Goal: Check status: Check status

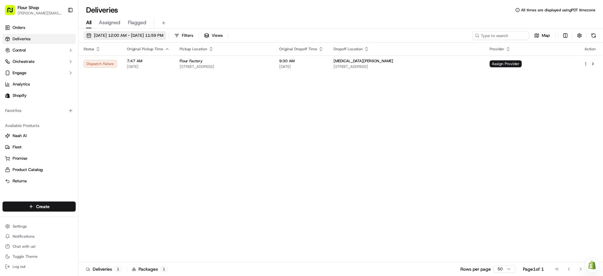
click at [136, 34] on span "[DATE] 12:00 AM - [DATE] 11:59 PM" at bounding box center [128, 36] width 69 height 6
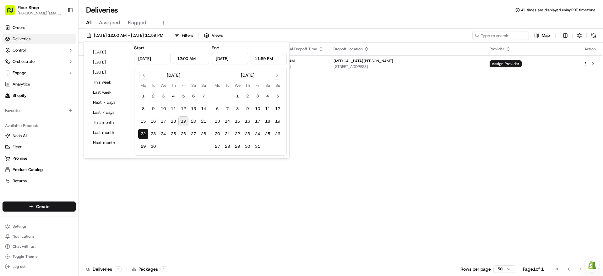
click at [183, 122] on button "19" at bounding box center [183, 121] width 10 height 10
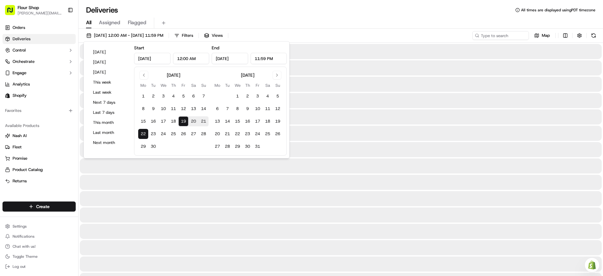
type input "[DATE]"
click at [183, 122] on button "19" at bounding box center [183, 121] width 10 height 10
type input "[DATE]"
click at [183, 122] on button "19" at bounding box center [183, 121] width 10 height 10
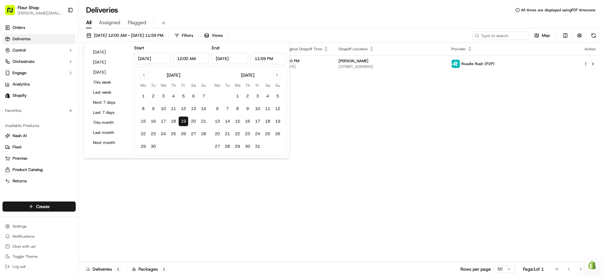
click at [354, 114] on div "Status Original Pickup Time Pickup Location Original Dropoff Time Dropoff Locat…" at bounding box center [339, 152] width 523 height 219
